Goal: Transaction & Acquisition: Purchase product/service

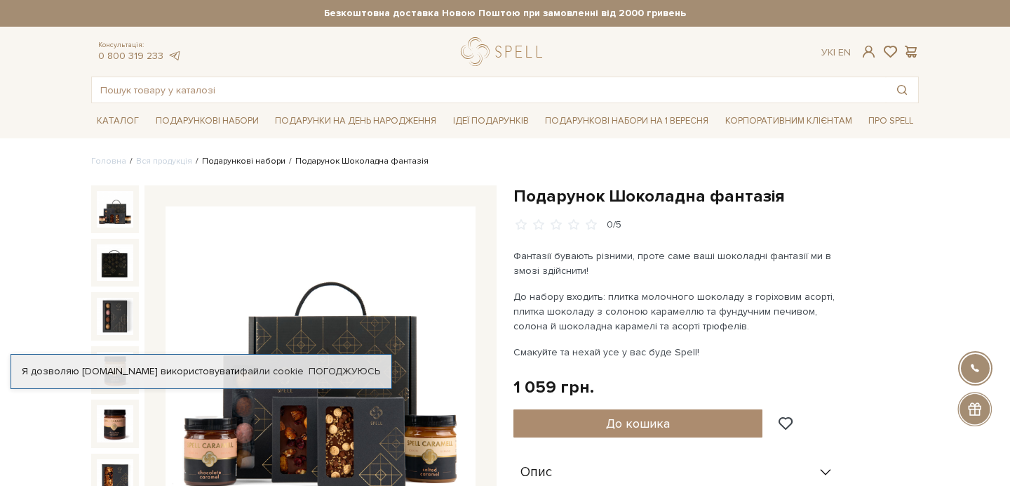
click at [262, 157] on link "Подарункові набори" at bounding box center [243, 161] width 83 height 11
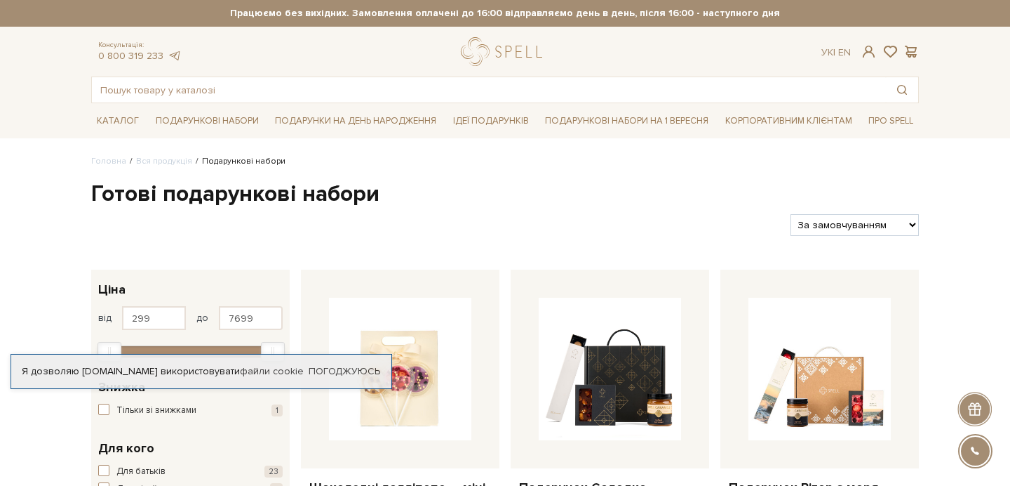
click at [806, 223] on select "За замовчуванням За Ціною (зростання) За Ціною (зменшення) Новинки За популярні…" at bounding box center [855, 225] width 128 height 22
select select "https://spellchocolate.com/our-productions/podarunkovi-box/?sort=p.price&order=…"
click at [791, 214] on select "За замовчуванням За Ціною (зростання) За Ціною (зменшення) Новинки За популярні…" at bounding box center [855, 225] width 128 height 22
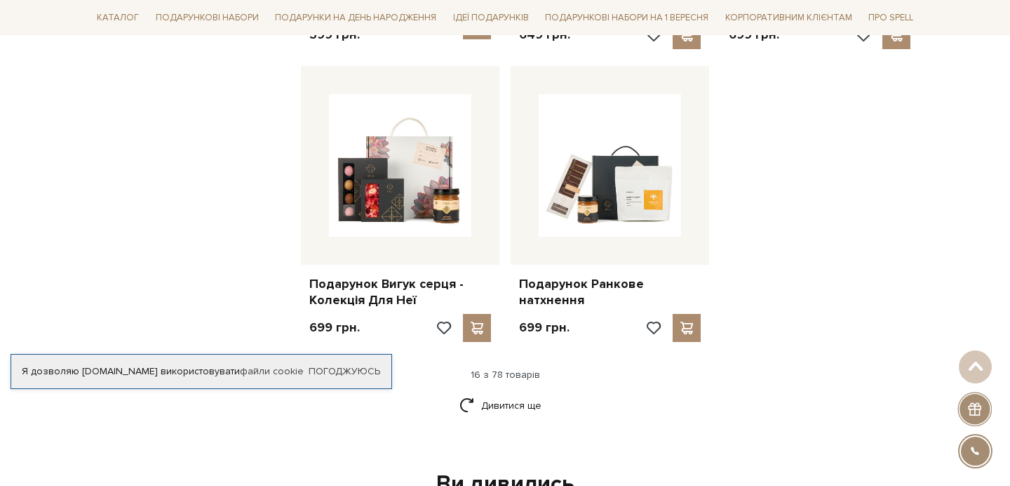
scroll to position [1688, 0]
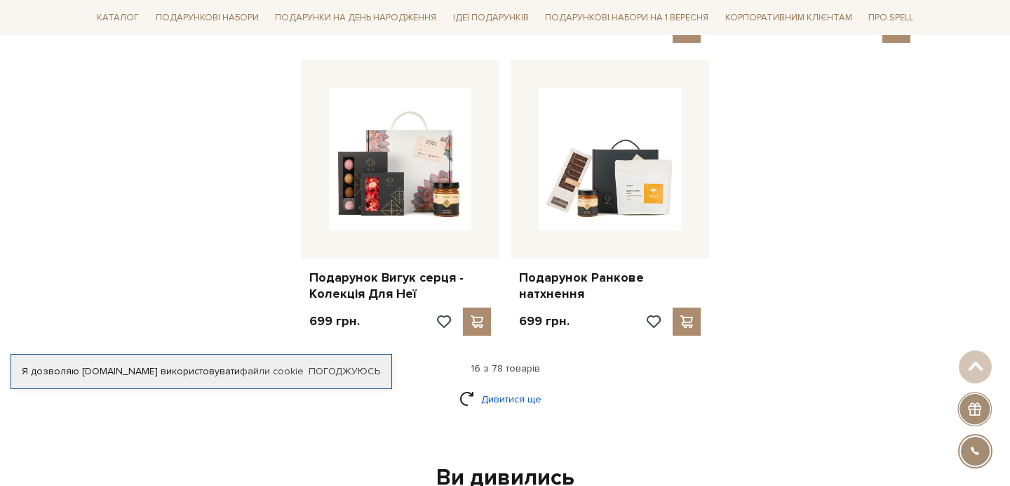
click at [505, 389] on link "Дивитися ще" at bounding box center [505, 399] width 91 height 25
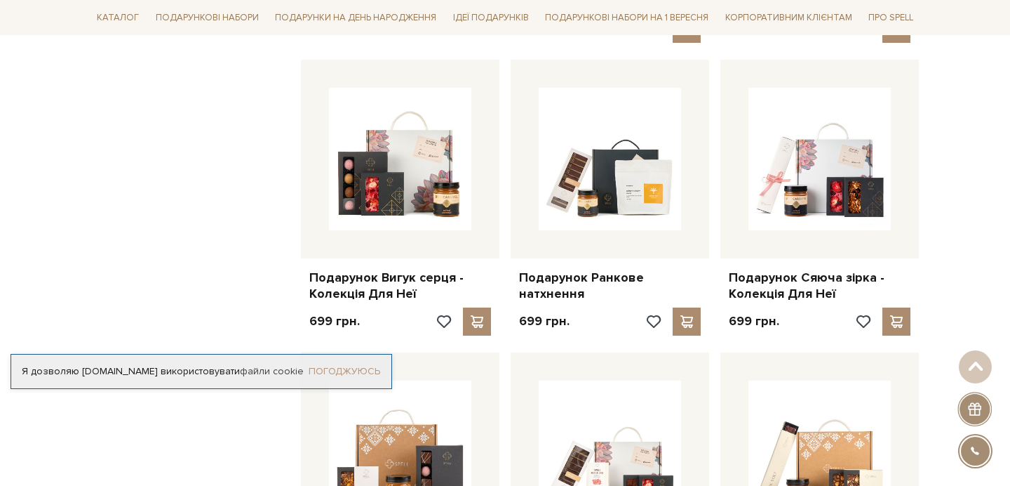
click at [342, 368] on link "Погоджуюсь" at bounding box center [345, 371] width 72 height 13
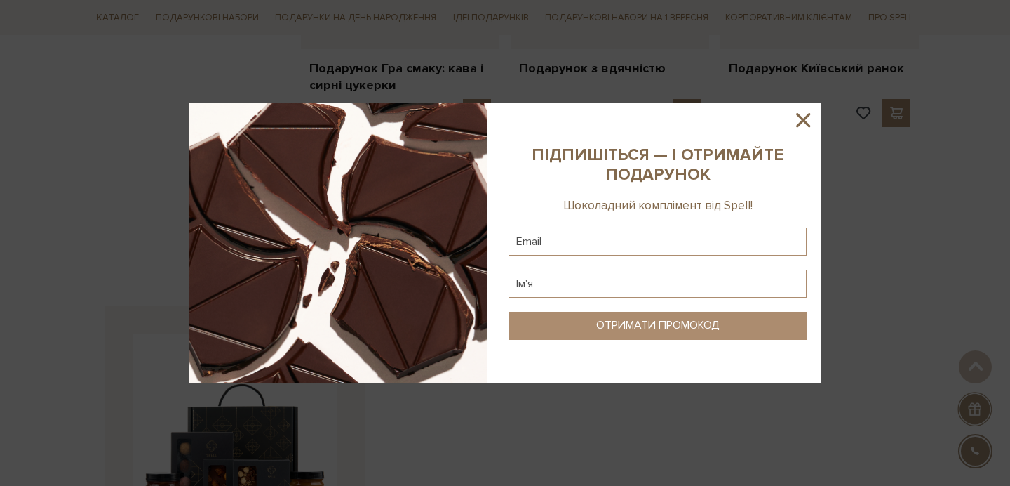
scroll to position [3378, 0]
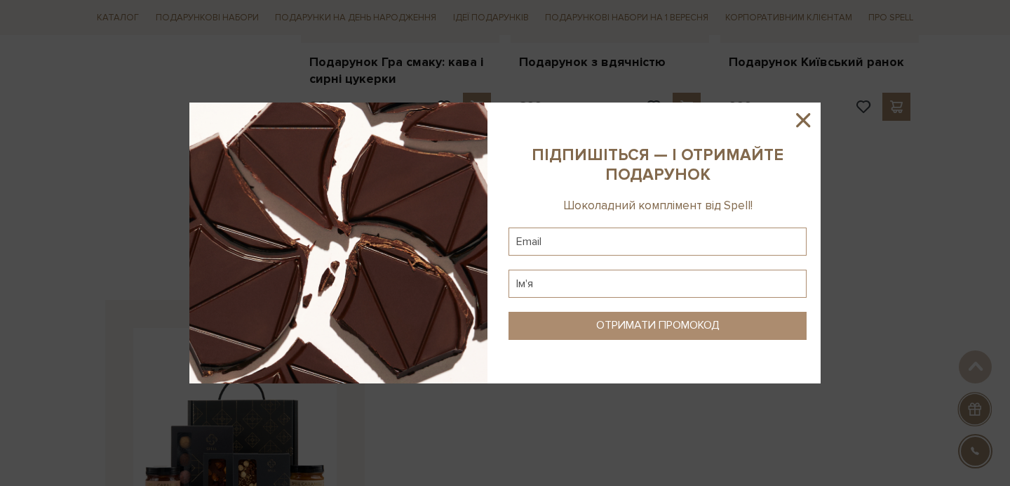
click at [803, 119] on icon at bounding box center [803, 120] width 14 height 14
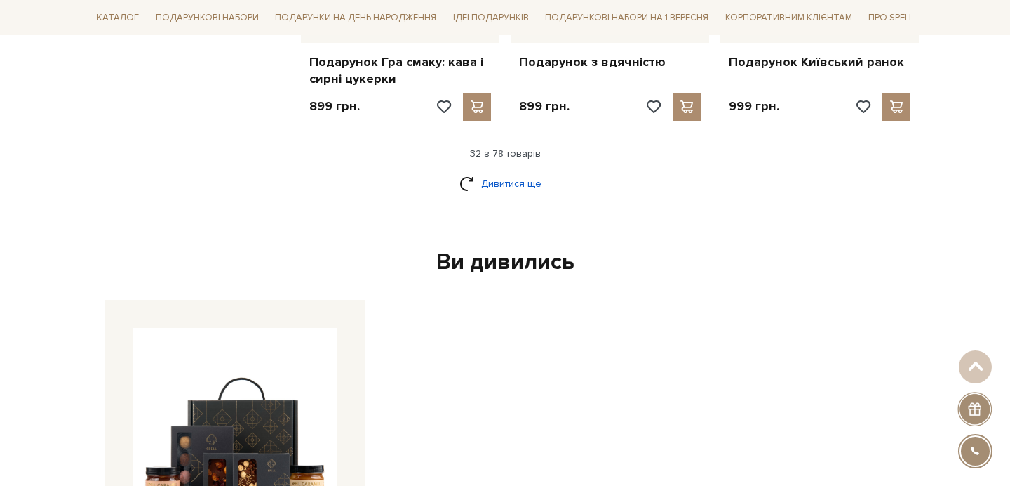
click at [464, 177] on link "Дивитися ще" at bounding box center [505, 183] width 91 height 25
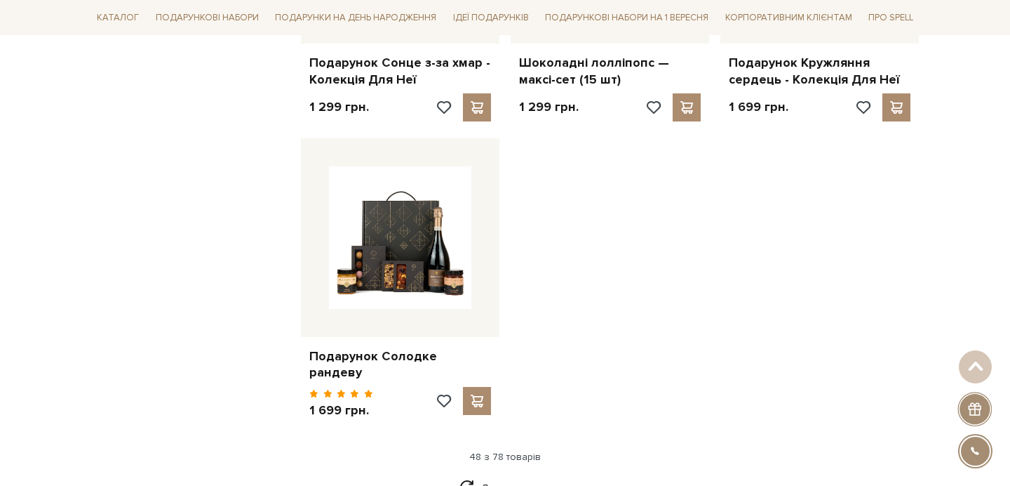
scroll to position [4847, 0]
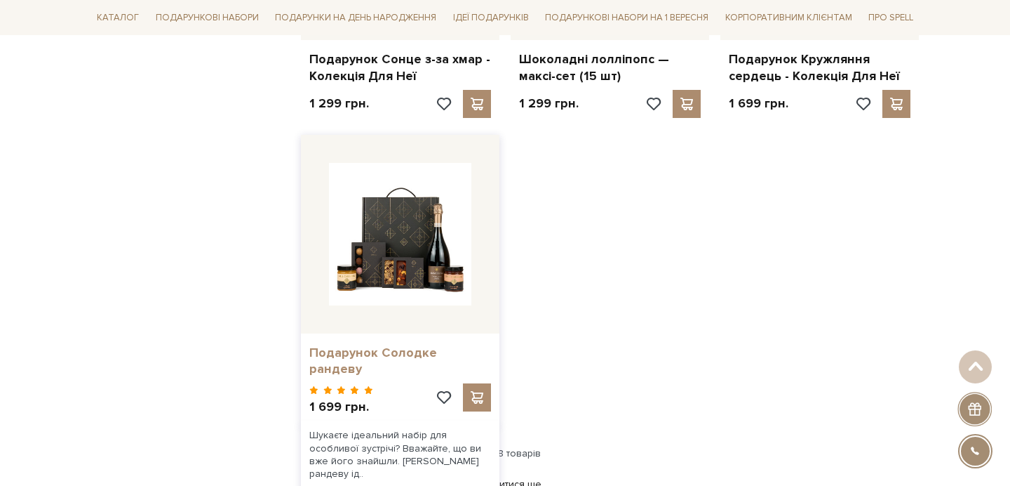
click at [381, 345] on link "Подарунок Солодке рандеву" at bounding box center [400, 361] width 182 height 33
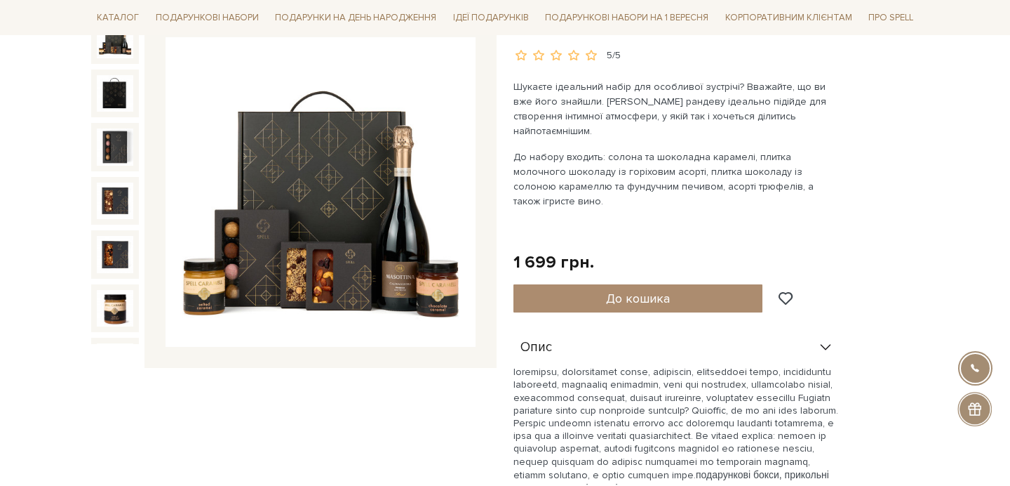
scroll to position [172, 0]
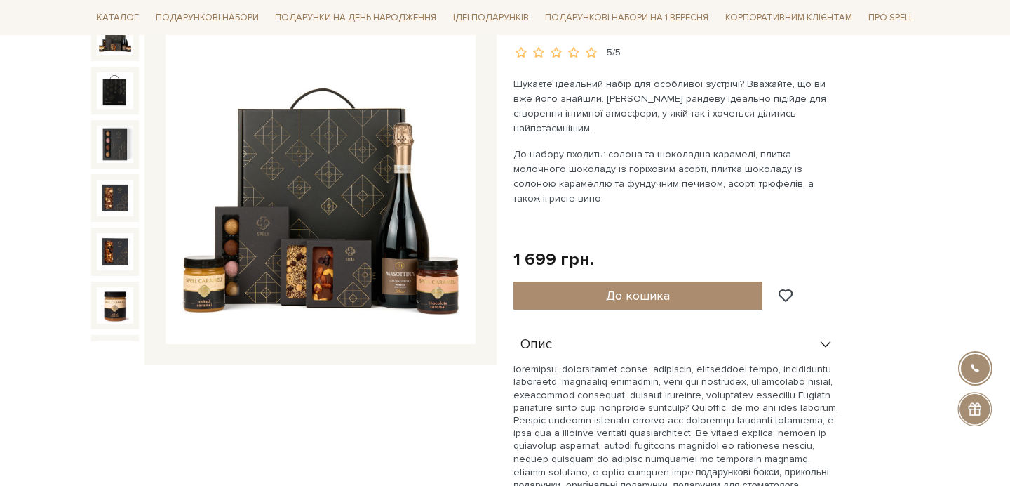
click at [414, 266] on img at bounding box center [321, 189] width 310 height 310
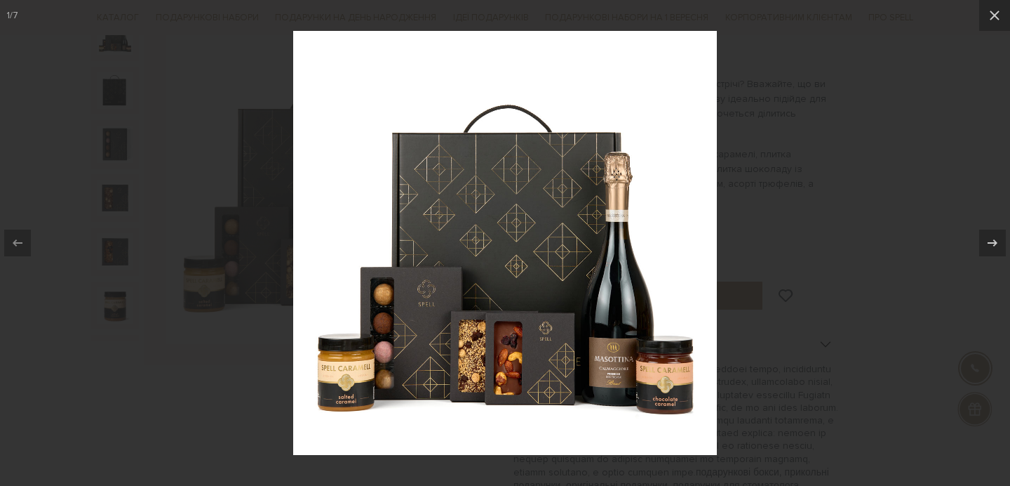
click at [854, 142] on div at bounding box center [505, 243] width 1010 height 486
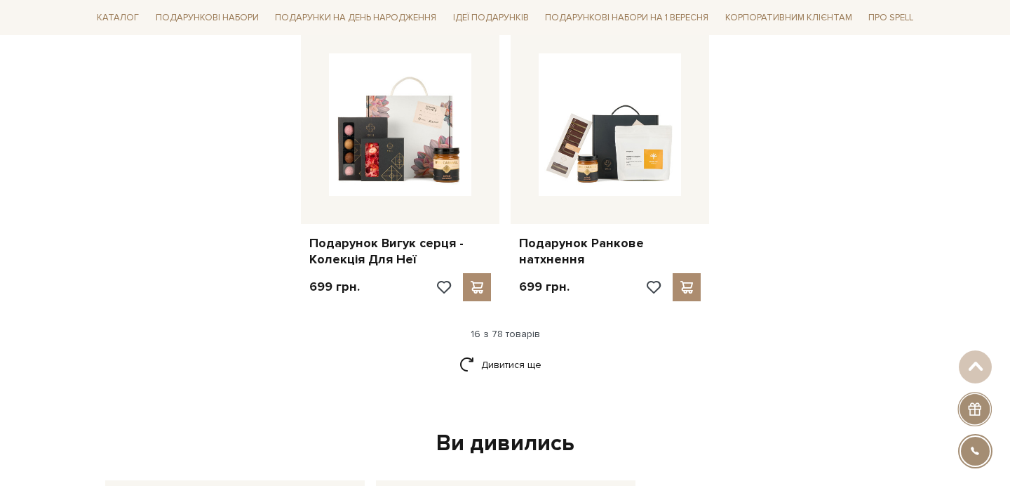
scroll to position [1704, 0]
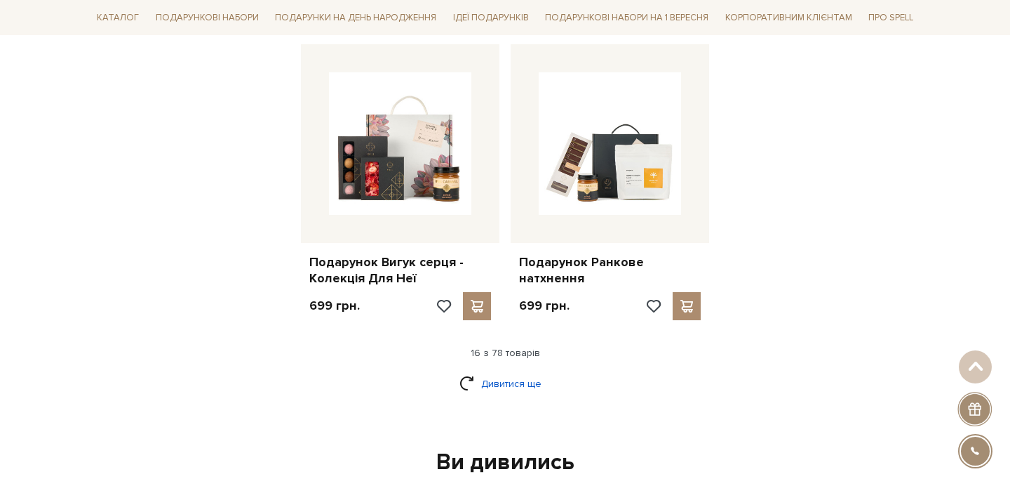
click at [476, 371] on link "Дивитися ще" at bounding box center [505, 383] width 91 height 25
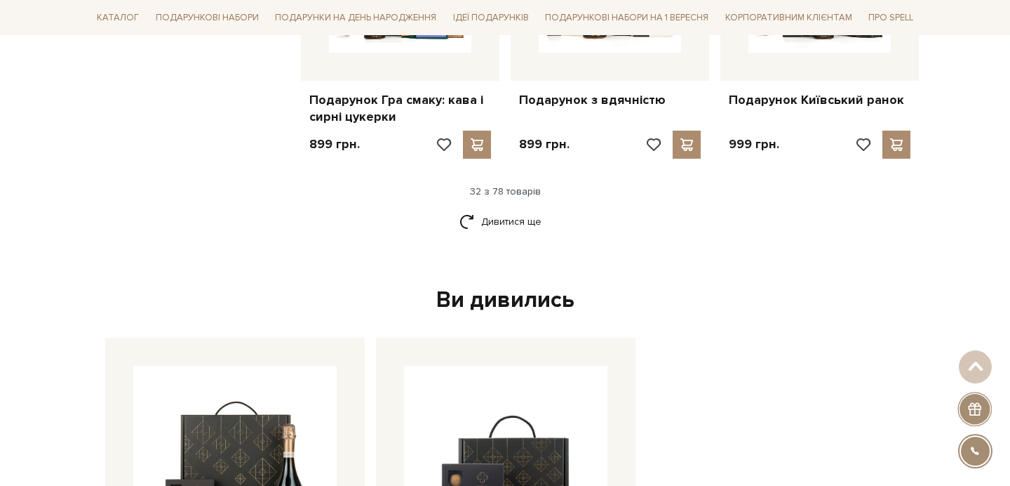
scroll to position [3399, 0]
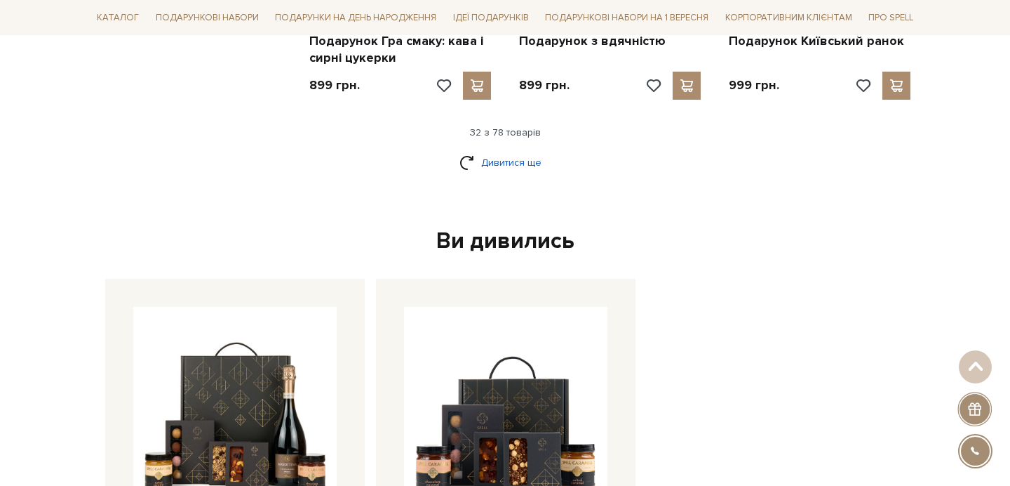
click at [496, 154] on link "Дивитися ще" at bounding box center [505, 162] width 91 height 25
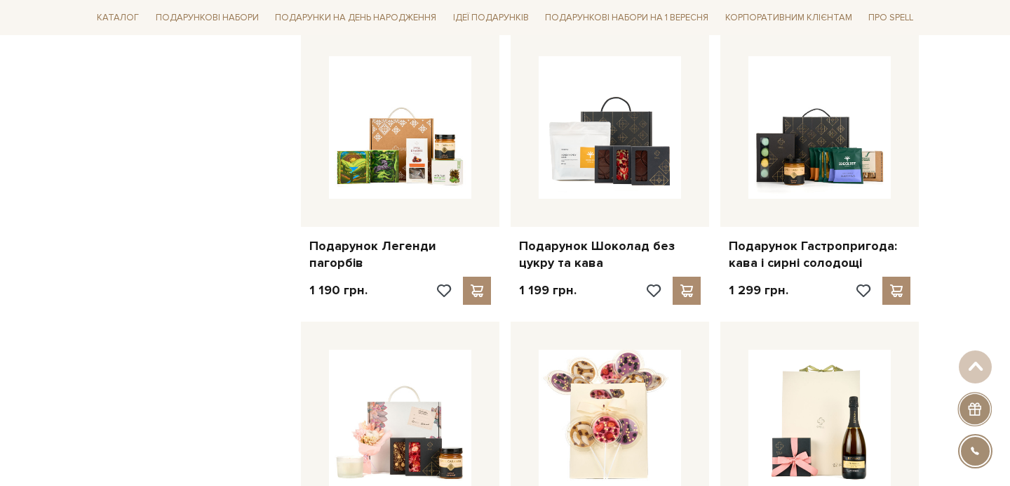
scroll to position [4368, 0]
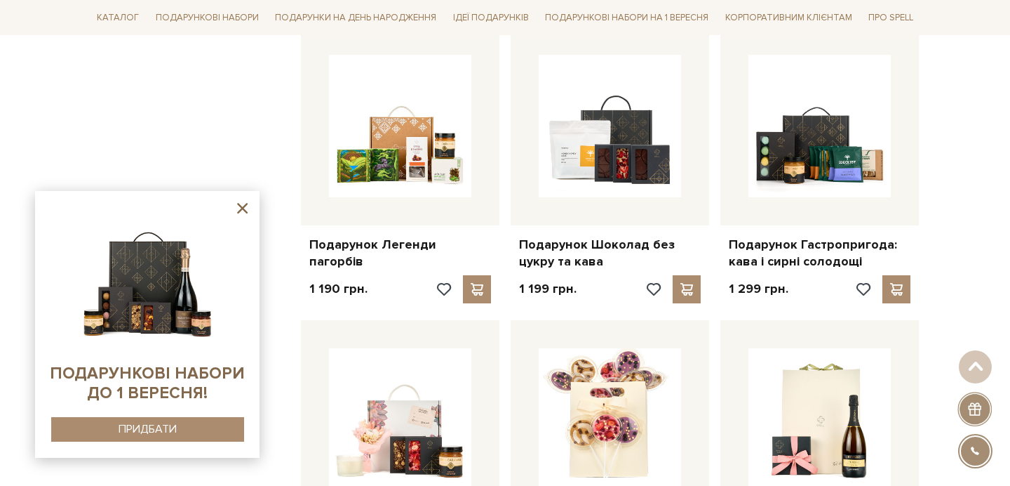
click at [243, 203] on icon at bounding box center [243, 208] width 18 height 18
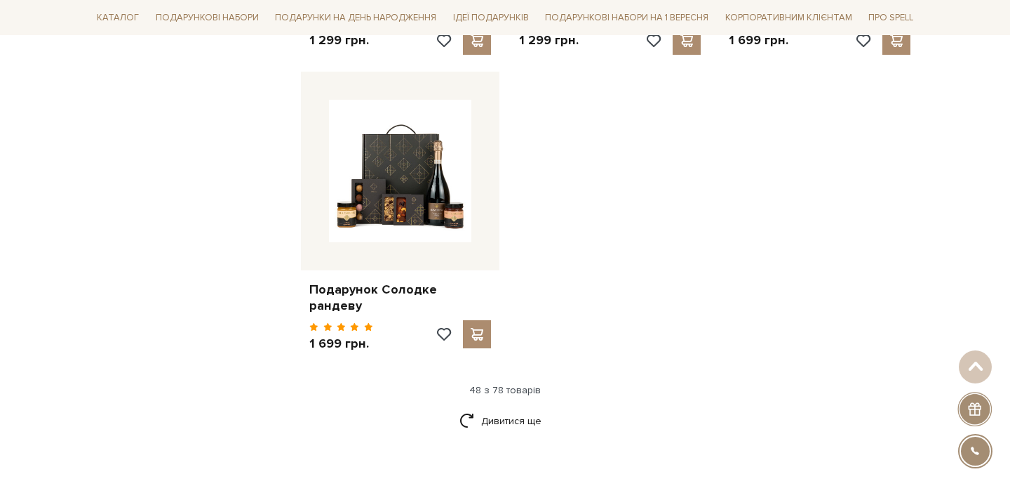
scroll to position [4923, 0]
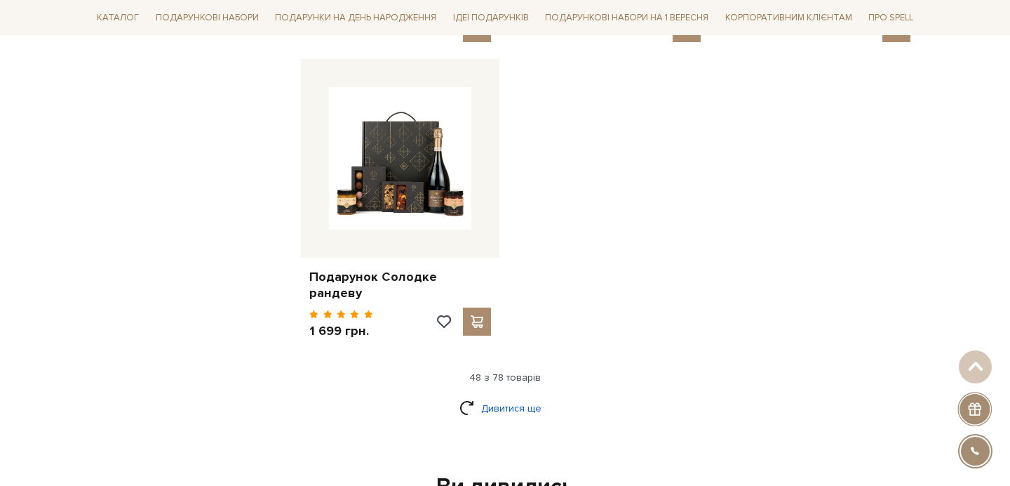
click at [514, 396] on link "Дивитися ще" at bounding box center [505, 408] width 91 height 25
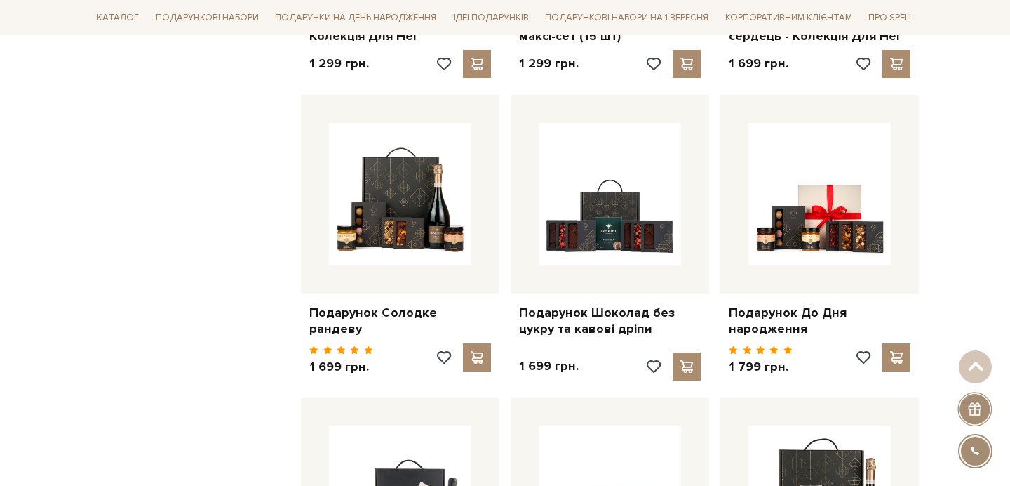
scroll to position [4890, 0]
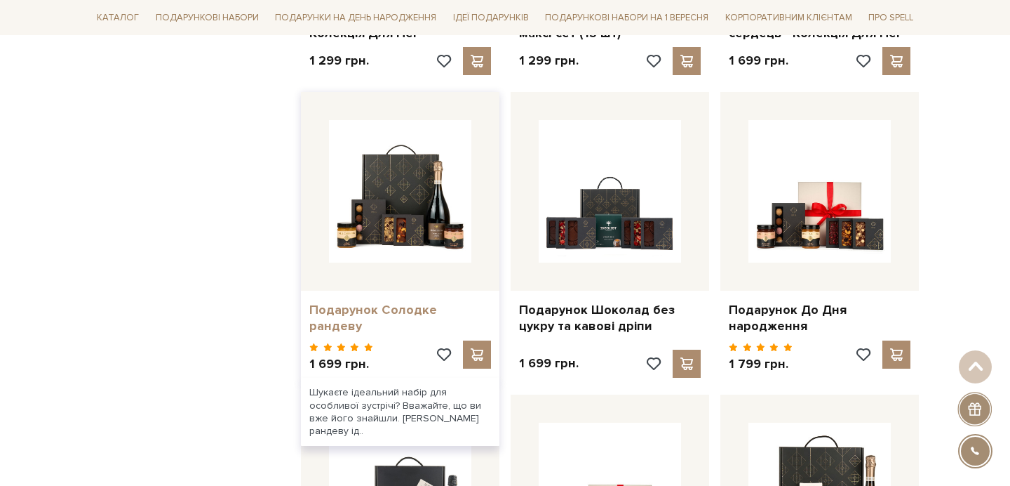
click at [429, 302] on link "Подарунок Солодке рандеву" at bounding box center [400, 318] width 182 height 33
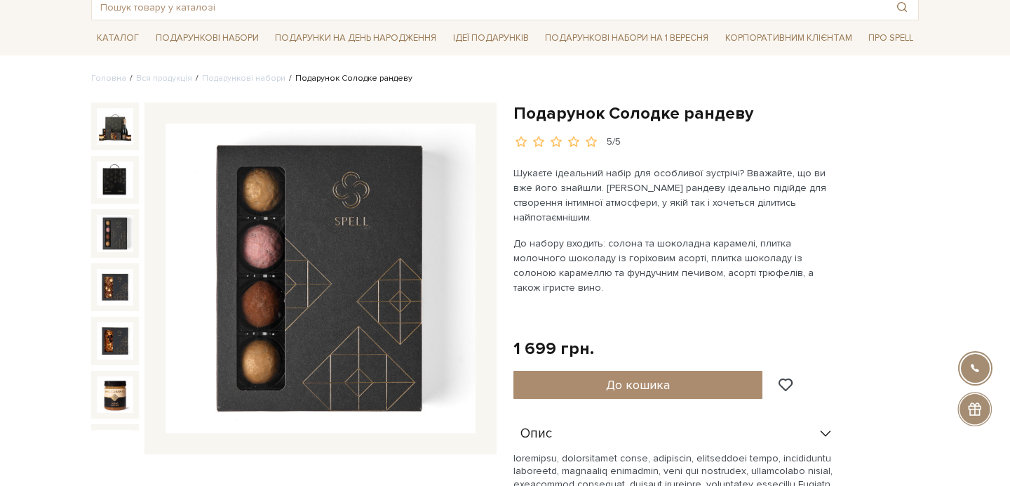
scroll to position [31, 0]
